Goal: Complete Application Form: Complete application form

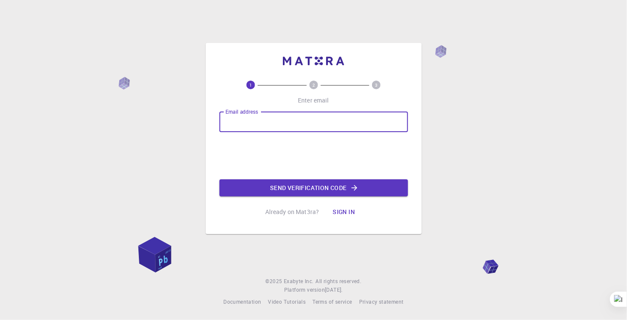
type input "nupurphy.rsh@gmail.com"
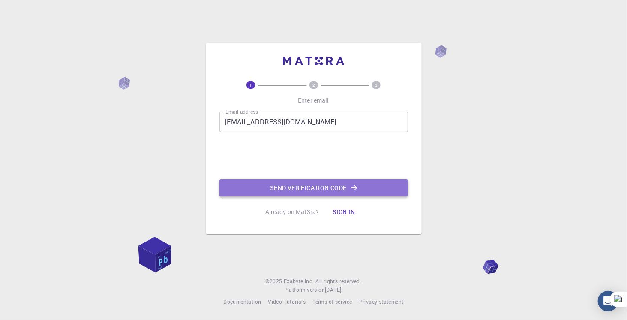
click at [282, 186] on button "Send verification code" at bounding box center [313, 187] width 188 height 17
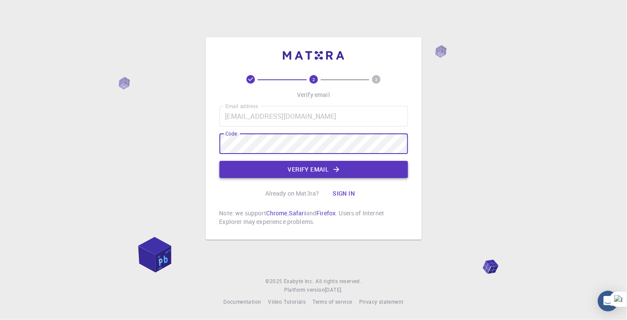
click at [302, 170] on button "Verify email" at bounding box center [313, 169] width 188 height 17
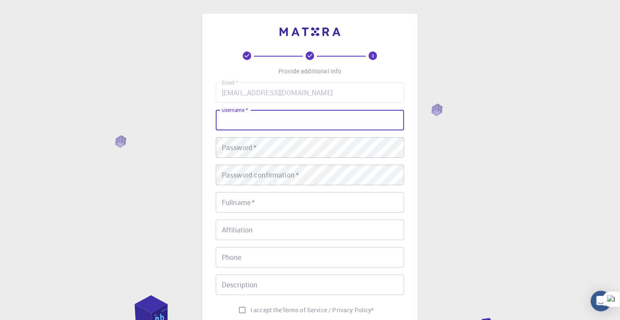
click at [253, 119] on input "username   *" at bounding box center [310, 120] width 188 height 21
type input "Nupur1402"
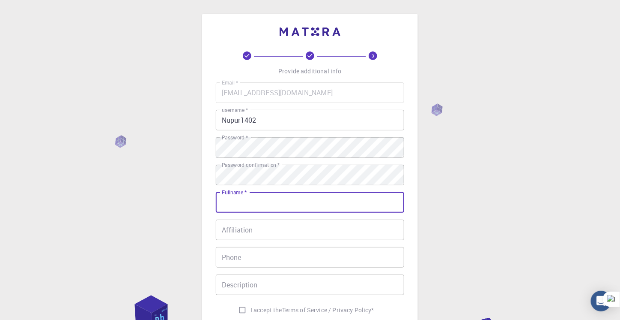
click at [255, 207] on input "Fullname   *" at bounding box center [310, 202] width 188 height 21
type input "n"
type input "Nupur Gupta"
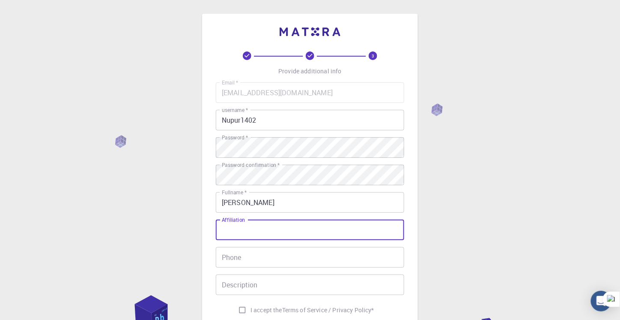
click at [247, 229] on input "Affiliation" at bounding box center [310, 229] width 188 height 21
type input "JSS University Noida"
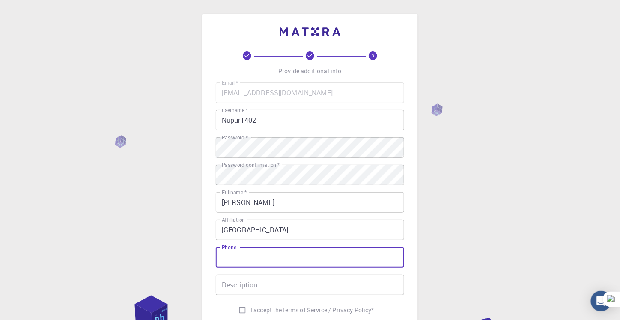
click at [259, 258] on input "Phone" at bounding box center [310, 257] width 188 height 21
type input "7837203296"
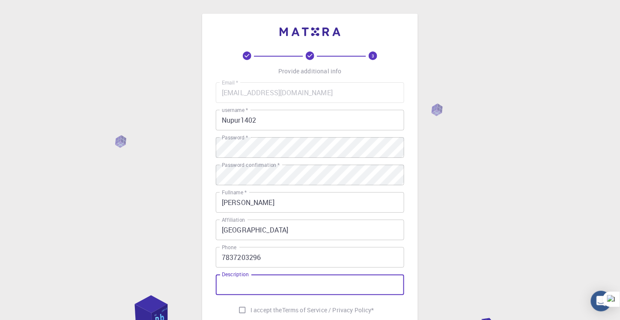
click at [240, 290] on input "Description" at bounding box center [310, 284] width 188 height 21
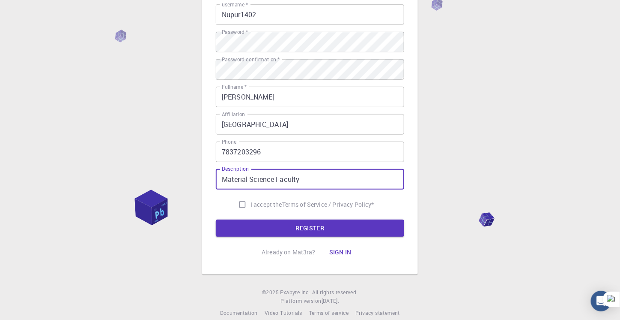
scroll to position [107, 0]
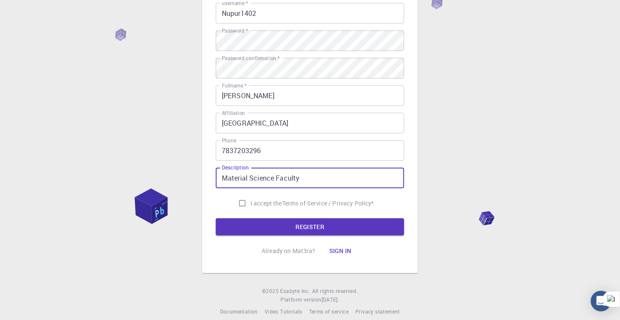
type input "Material Science Faculty"
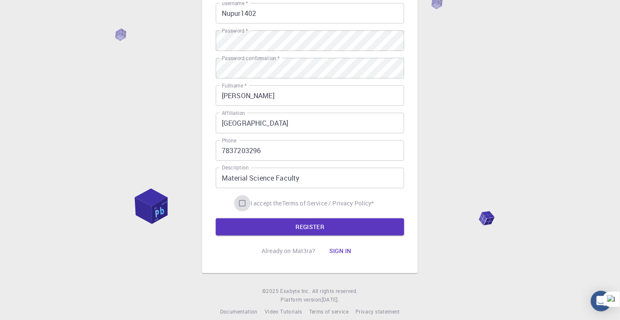
click at [240, 206] on input "I accept the Terms of Service / Privacy Policy *" at bounding box center [242, 203] width 16 height 16
checkbox input "true"
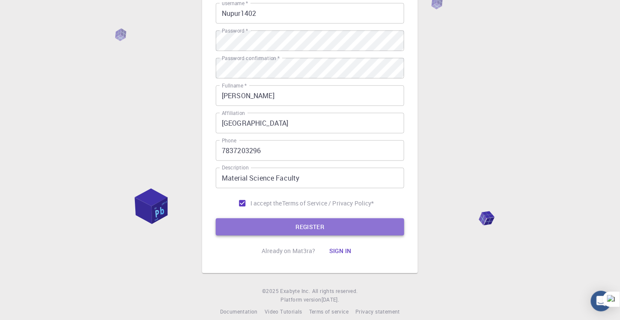
click at [257, 223] on button "REGISTER" at bounding box center [310, 226] width 188 height 17
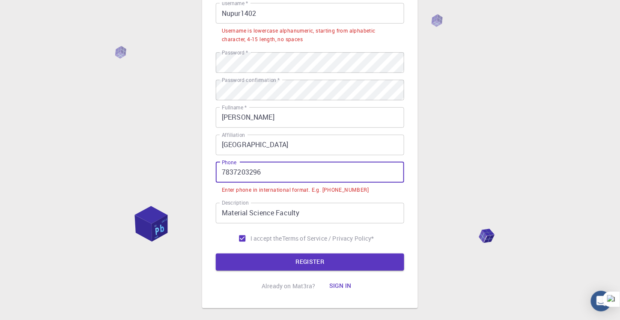
click at [223, 172] on input "7837203296" at bounding box center [310, 172] width 188 height 21
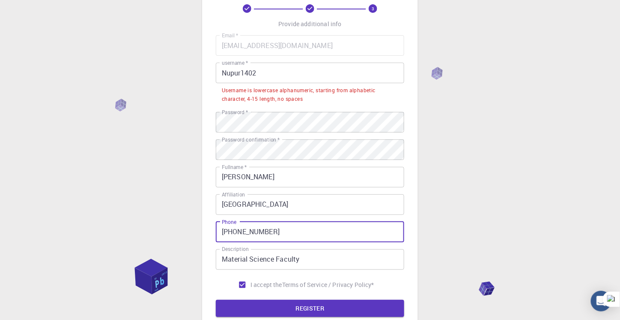
scroll to position [41, 0]
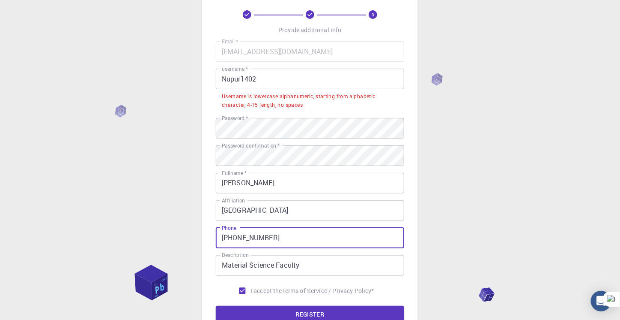
type input "+91-7837203296"
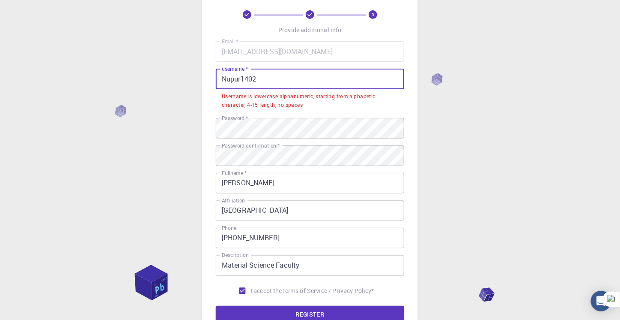
click at [229, 80] on input "Nupur1402" at bounding box center [310, 79] width 188 height 21
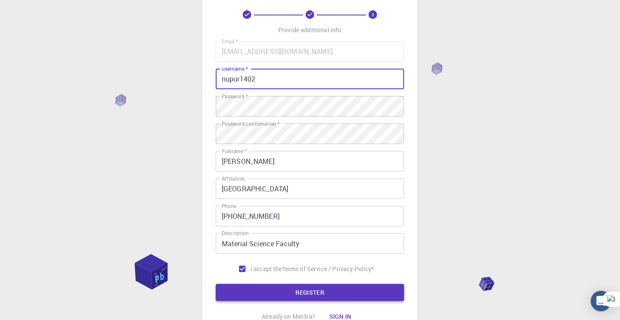
type input "nupur1402"
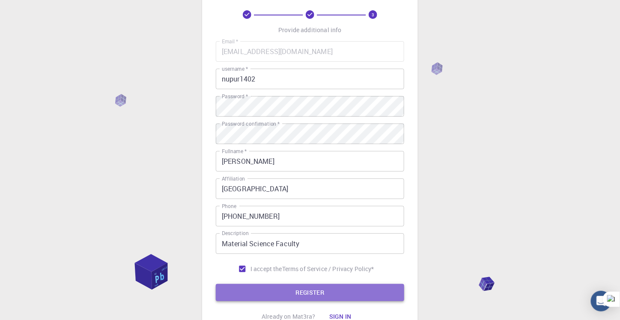
click at [296, 296] on button "REGISTER" at bounding box center [310, 292] width 188 height 17
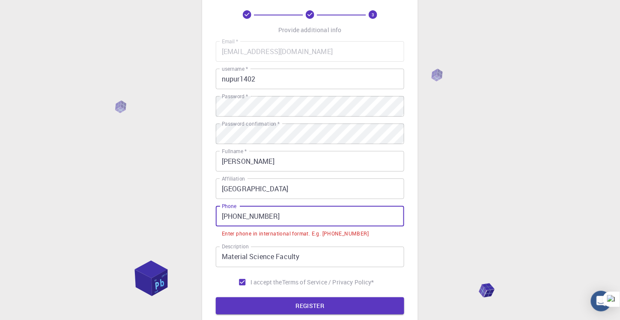
click at [235, 217] on input "+91-7837203296" at bounding box center [310, 216] width 188 height 21
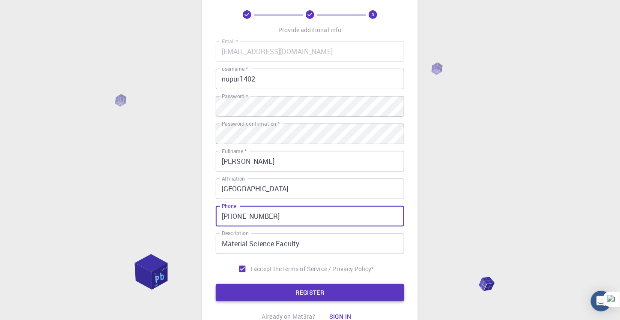
type input "+917837203296"
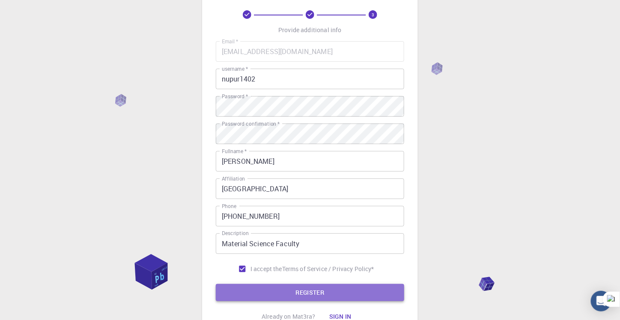
click at [302, 293] on button "REGISTER" at bounding box center [310, 292] width 188 height 17
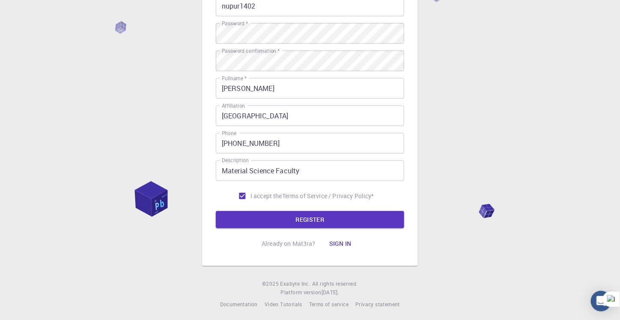
scroll to position [116, 0]
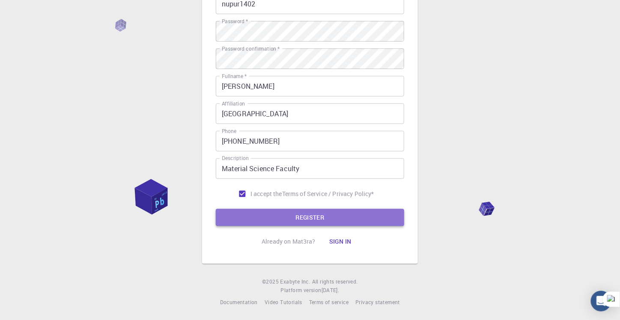
click at [305, 215] on button "REGISTER" at bounding box center [310, 217] width 188 height 17
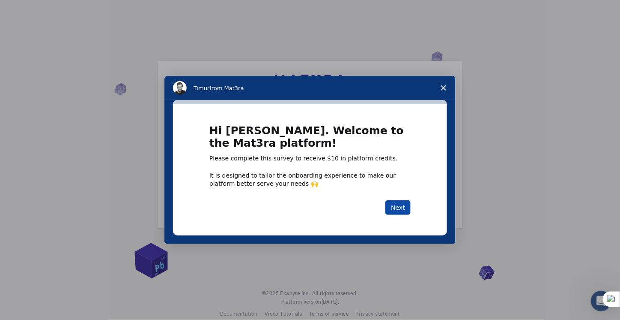
click at [401, 208] on button "Next" at bounding box center [397, 207] width 25 height 15
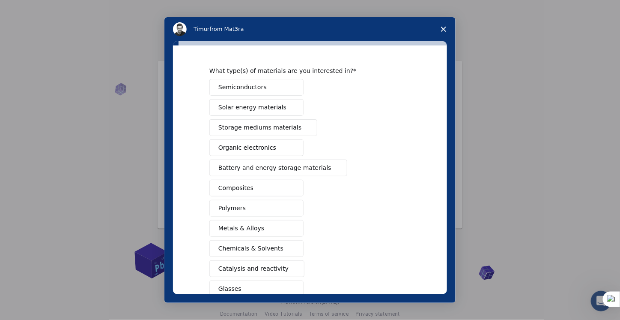
scroll to position [34, 0]
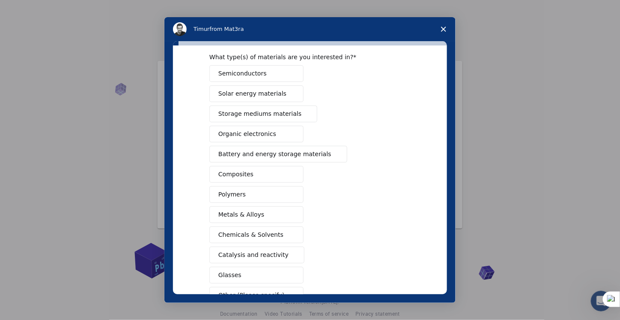
click at [248, 96] on span "Solar energy materials" at bounding box center [252, 93] width 68 height 9
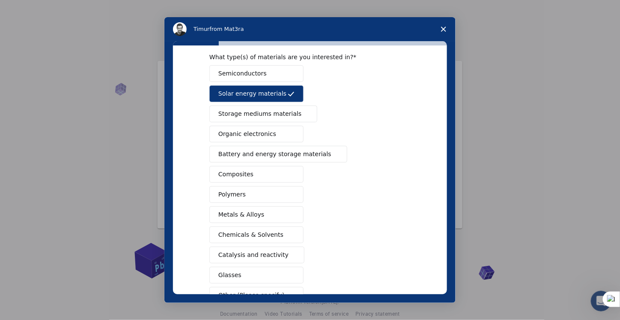
click at [250, 153] on span "Battery and energy storage materials" at bounding box center [274, 153] width 113 height 9
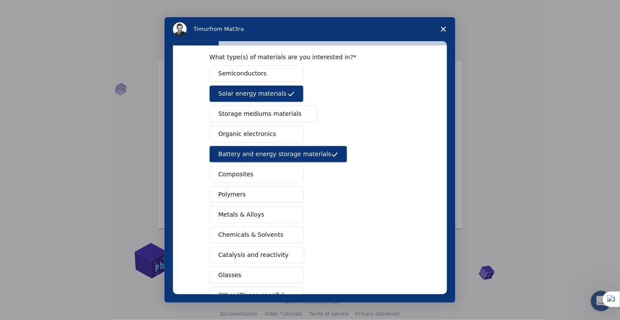
click at [245, 192] on button "Polymers" at bounding box center [256, 194] width 94 height 17
click at [247, 219] on button "Metals & Alloys" at bounding box center [256, 214] width 94 height 17
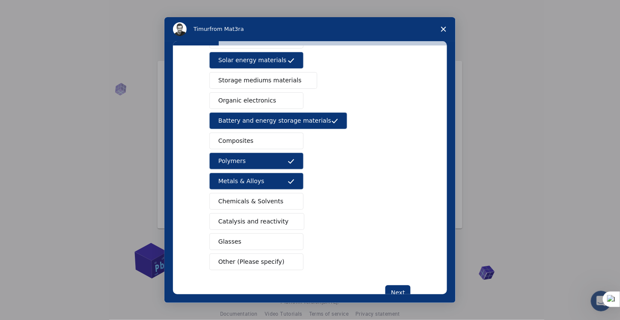
scroll to position [83, 0]
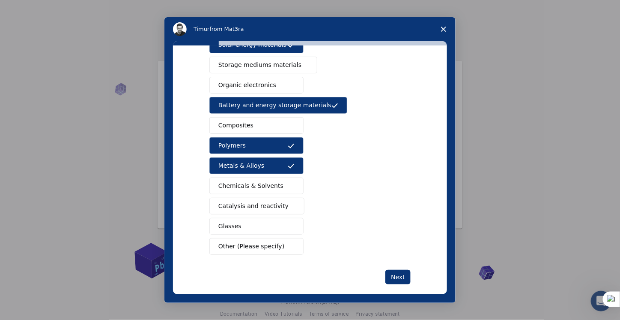
click at [247, 219] on button "Glasses" at bounding box center [256, 226] width 94 height 17
click at [272, 202] on span "Catalysis and reactivity" at bounding box center [253, 205] width 70 height 9
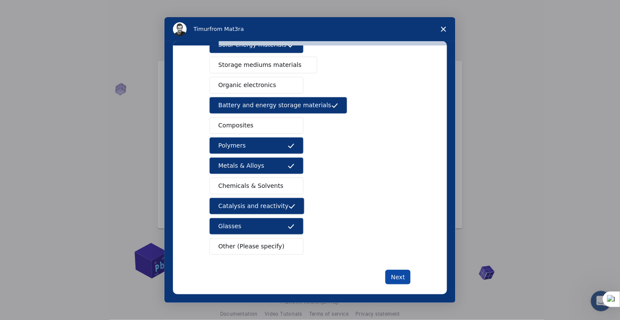
click at [397, 269] on button "Next" at bounding box center [397, 276] width 25 height 15
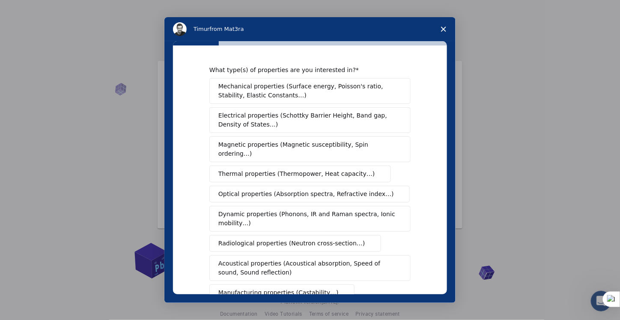
click at [250, 144] on span "Magnetic properties (Magnetic susceptibility, Spin ordering…)" at bounding box center [306, 149] width 177 height 18
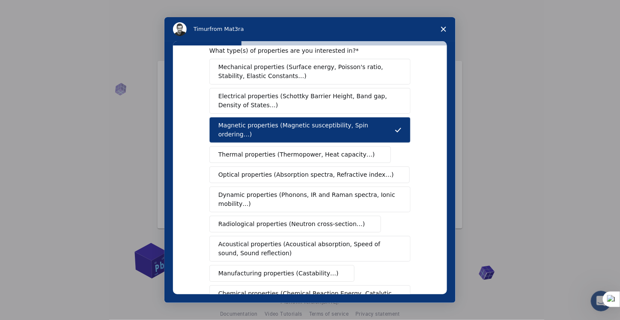
scroll to position [3, 0]
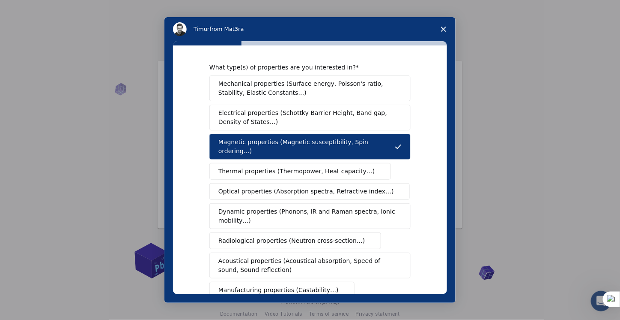
click at [251, 187] on span "Optical properties (Absorption spectra, Refractive index…)" at bounding box center [306, 191] width 176 height 9
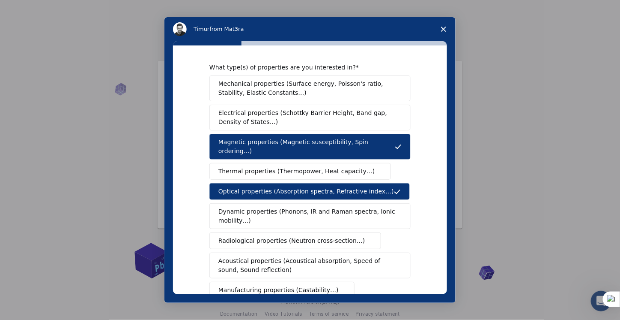
click at [256, 236] on span "Radiological properties (Neutron cross-section…)" at bounding box center [291, 240] width 147 height 9
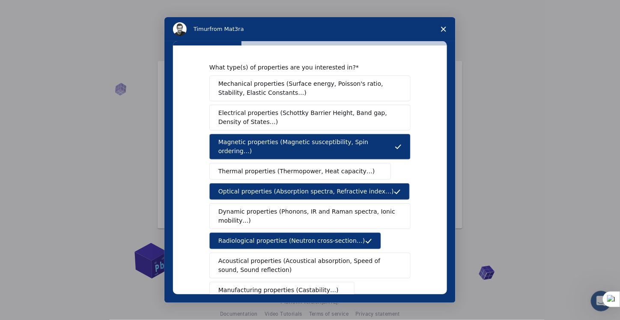
click at [256, 113] on span "Electrical properties (Schottky Barrier Height, Band gap, Density of States…)" at bounding box center [307, 117] width 178 height 18
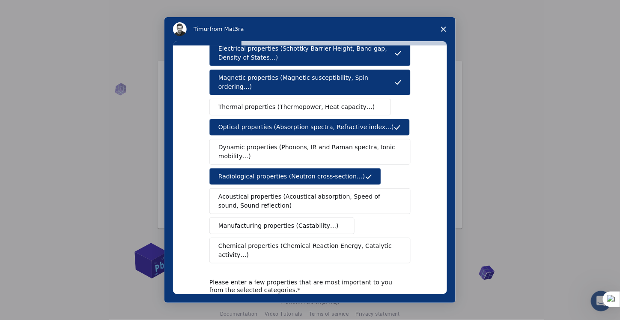
scroll to position [95, 0]
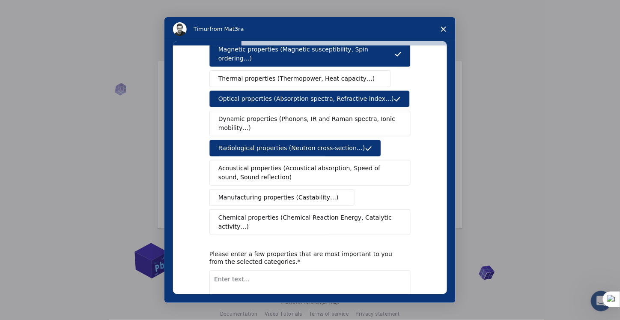
click at [252, 213] on span "Chemical properties (Chemical Reaction Energy, Catalytic activity…)" at bounding box center [306, 222] width 177 height 18
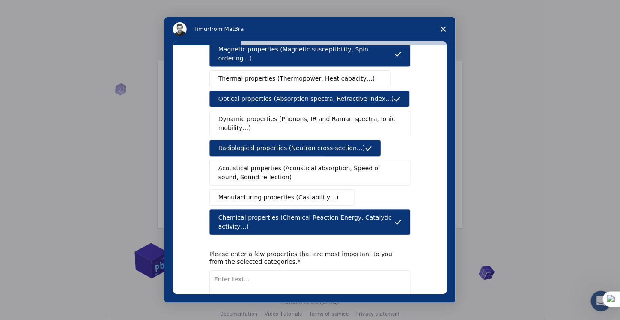
scroll to position [134, 0]
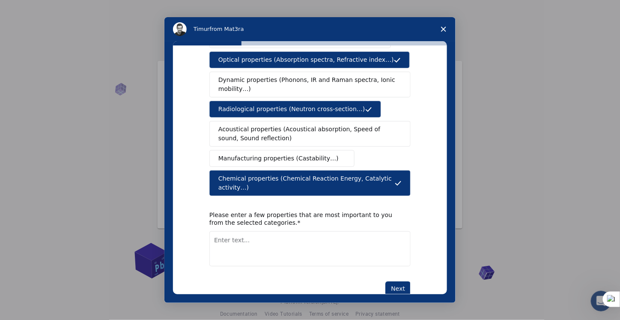
click at [299, 231] on textarea "Enter text..." at bounding box center [309, 248] width 201 height 35
click at [374, 231] on textarea "Structural properties like bond length, coordination numbers, catalytic efficie…" at bounding box center [309, 248] width 201 height 35
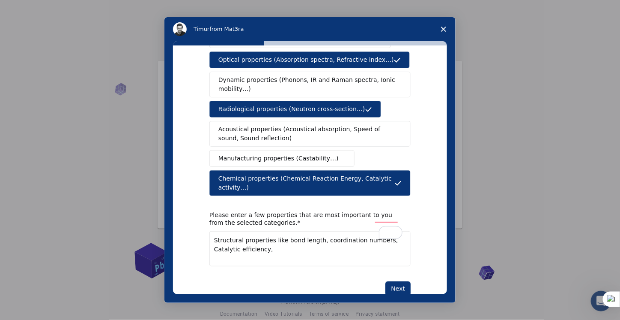
click at [249, 231] on textarea "Structural properties like bond length, coordination numbers, Catalytic efficie…" at bounding box center [309, 248] width 201 height 35
type textarea "Structural properties like bond length, coordination numbers, Catalytic efficie…"
click at [400, 281] on button "Next" at bounding box center [397, 288] width 25 height 15
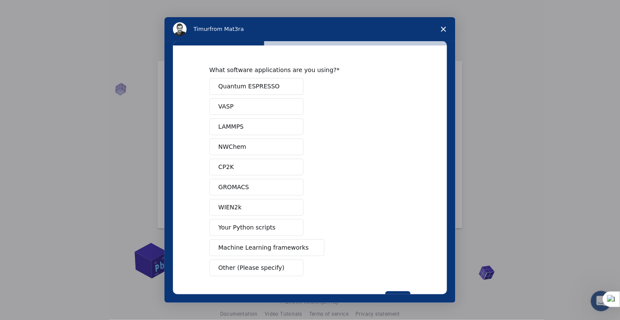
click at [221, 108] on span "VASP" at bounding box center [225, 106] width 15 height 9
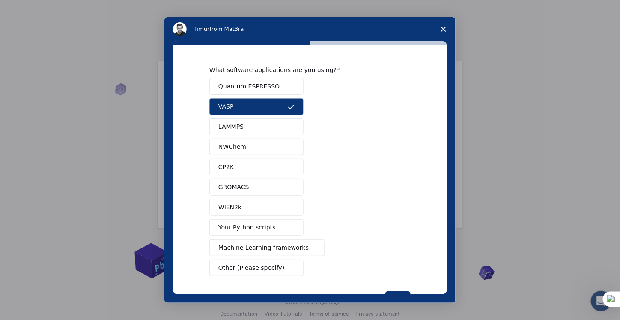
click at [221, 108] on span "VASP" at bounding box center [225, 106] width 15 height 9
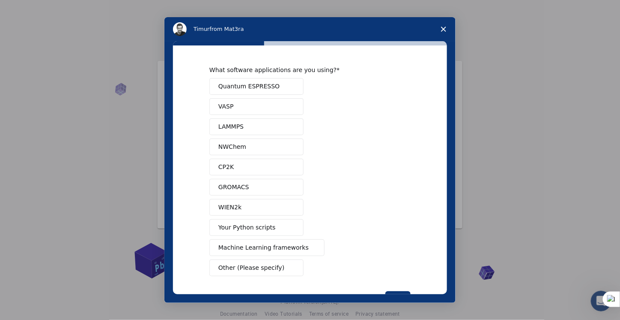
click at [225, 90] on span "Quantum ESPRESSO" at bounding box center [248, 86] width 61 height 9
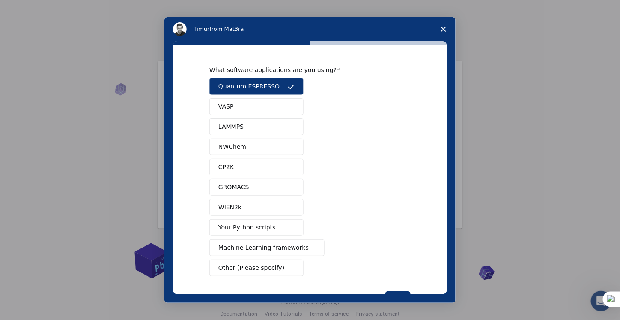
click at [227, 120] on button "LAMMPS" at bounding box center [256, 126] width 94 height 17
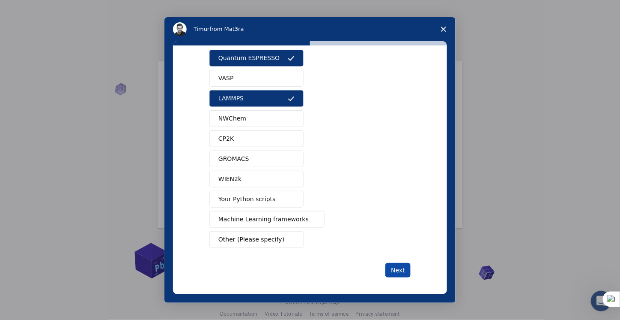
click at [401, 272] on button "Next" at bounding box center [397, 270] width 25 height 15
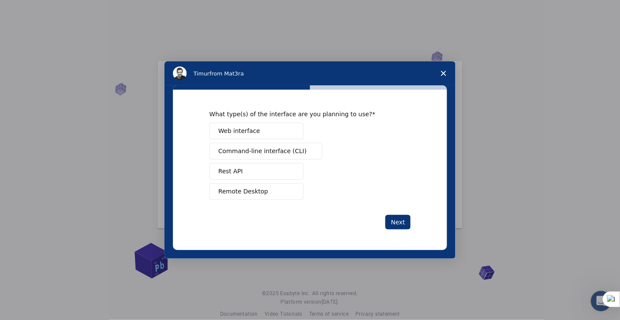
click at [263, 191] on button "Remote Desktop" at bounding box center [256, 191] width 94 height 17
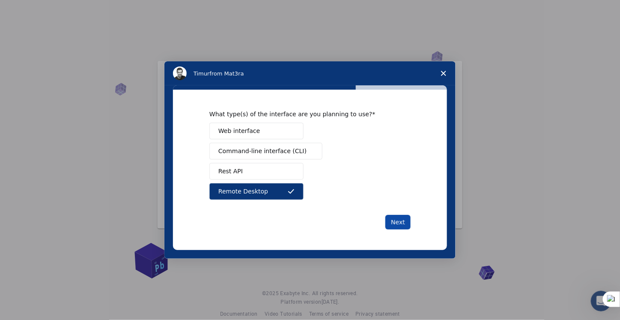
click at [402, 221] on button "Next" at bounding box center [397, 222] width 25 height 15
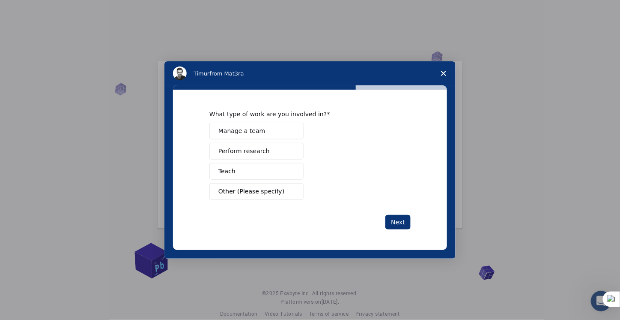
click at [235, 168] on button "Teach" at bounding box center [256, 171] width 94 height 17
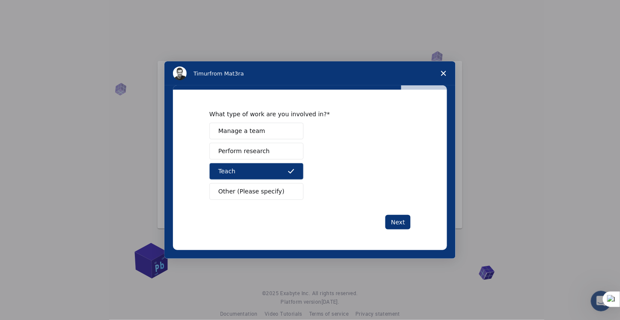
click at [233, 152] on span "Perform research" at bounding box center [243, 150] width 51 height 9
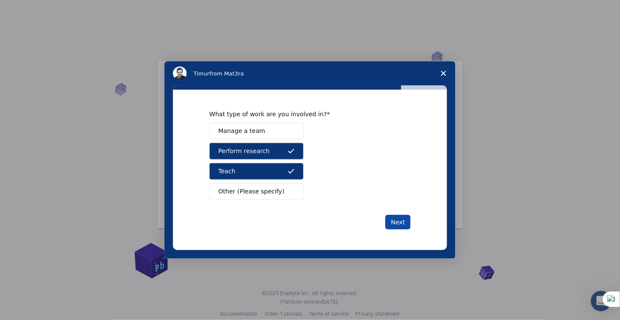
click at [397, 222] on button "Next" at bounding box center [397, 222] width 25 height 15
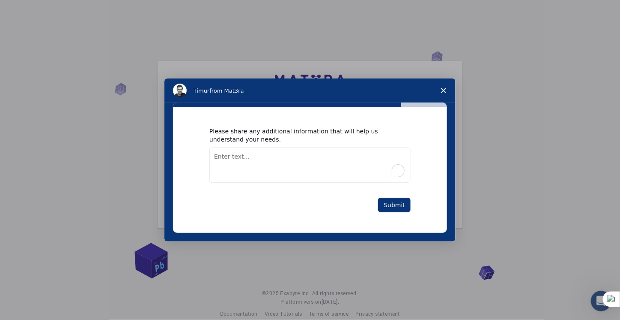
click at [224, 159] on textarea "To enrich screen reader interactions, please activate Accessibility in Grammarl…" at bounding box center [309, 164] width 201 height 35
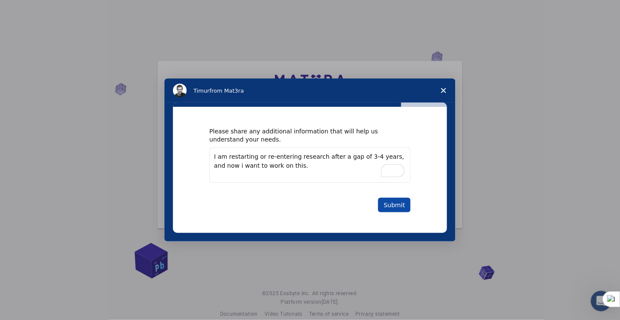
type textarea "I am restarting or re-entering research after a gap of 3-4 years, and now i wan…"
click at [401, 209] on button "Submit" at bounding box center [394, 204] width 33 height 15
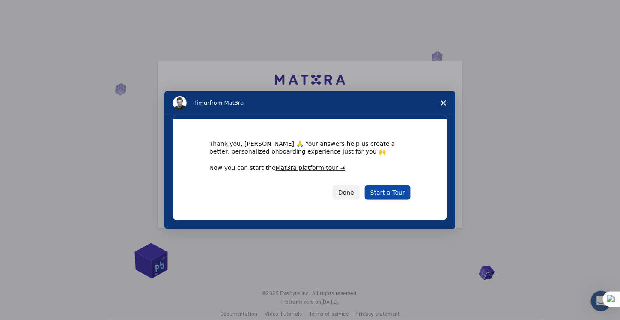
click at [389, 188] on link "Start a Tour" at bounding box center [388, 192] width 46 height 15
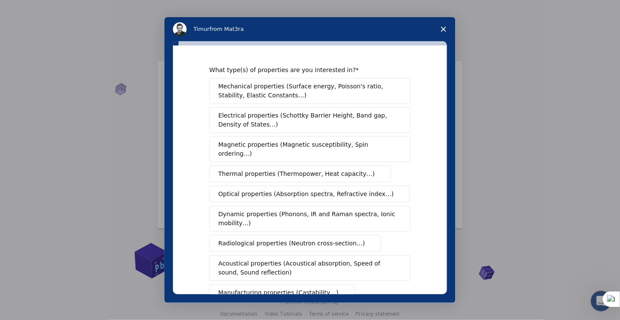
click at [256, 239] on span "Radiological properties (Neutron cross-section…)" at bounding box center [291, 243] width 147 height 9
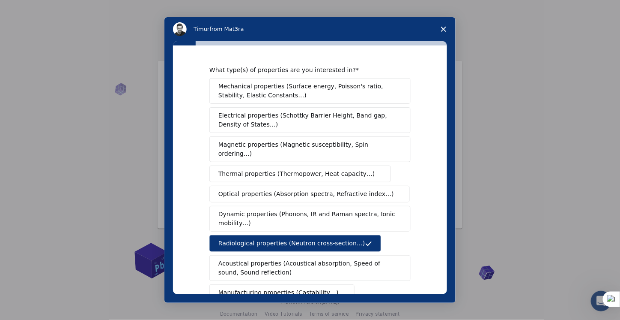
click at [263, 211] on span "Dynamic properties (Phonons, IR and Raman spectra, Ionic mobility…)" at bounding box center [307, 218] width 178 height 18
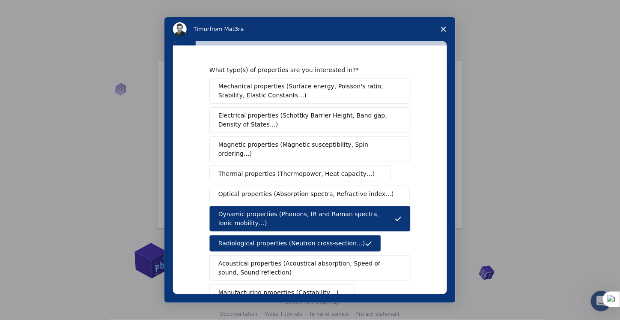
click at [251, 188] on button "Optical properties (Absorption spectra, Refractive index…)" at bounding box center [309, 193] width 200 height 17
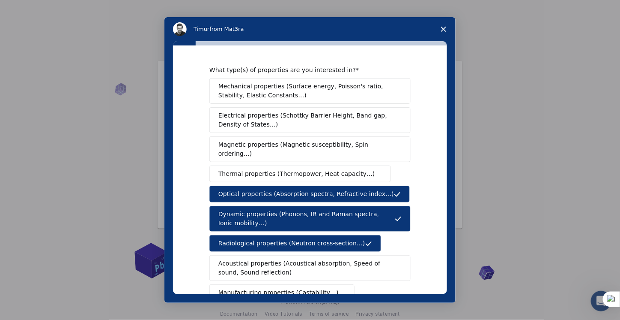
click at [242, 169] on span "Thermal properties (Thermopower, Heat capacity…)" at bounding box center [296, 173] width 157 height 9
